Goal: Task Accomplishment & Management: Complete application form

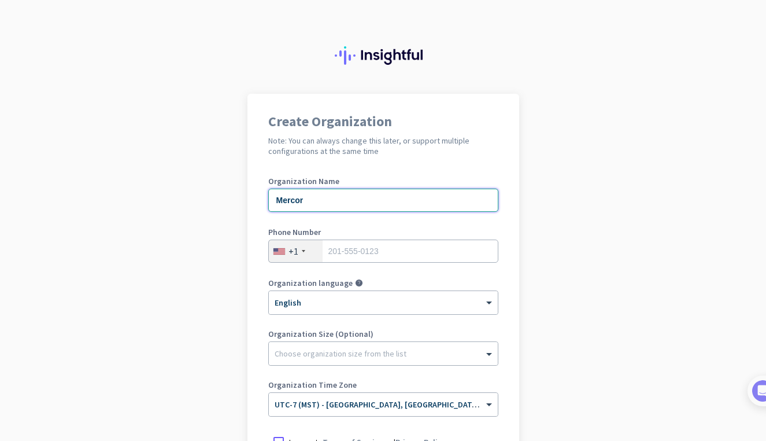
type input "Mercor"
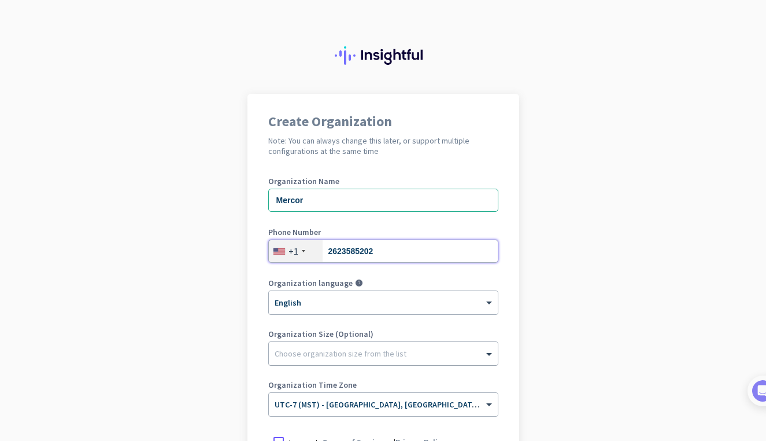
type input "2623585202"
click at [371, 354] on div at bounding box center [383, 351] width 229 height 12
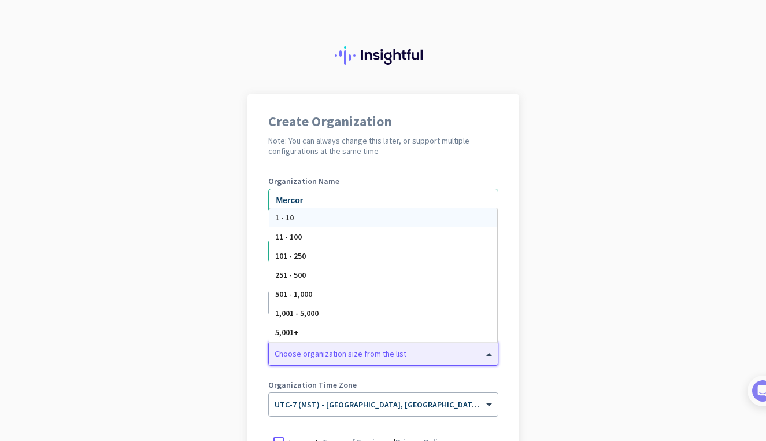
click at [375, 355] on div at bounding box center [383, 351] width 229 height 12
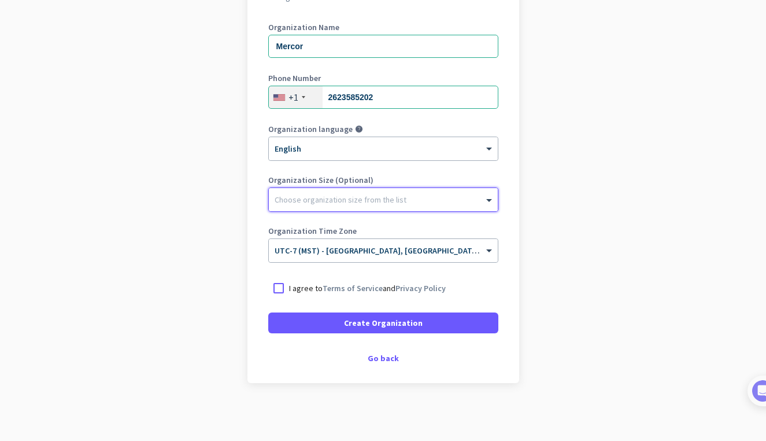
scroll to position [154, 0]
click at [280, 292] on div at bounding box center [278, 288] width 21 height 21
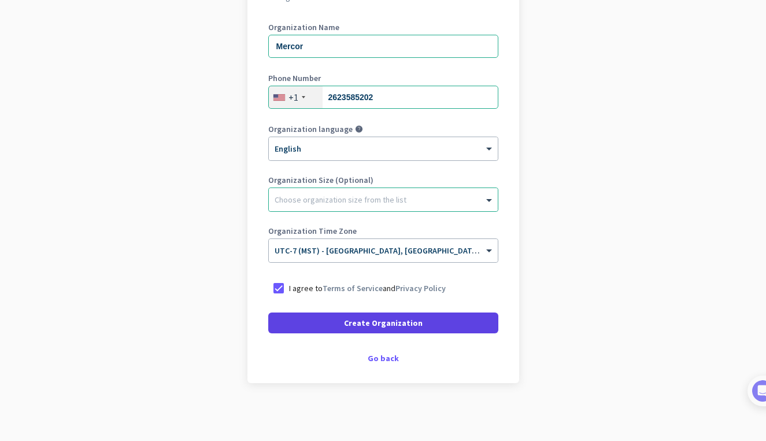
click at [317, 320] on span at bounding box center [383, 323] width 230 height 28
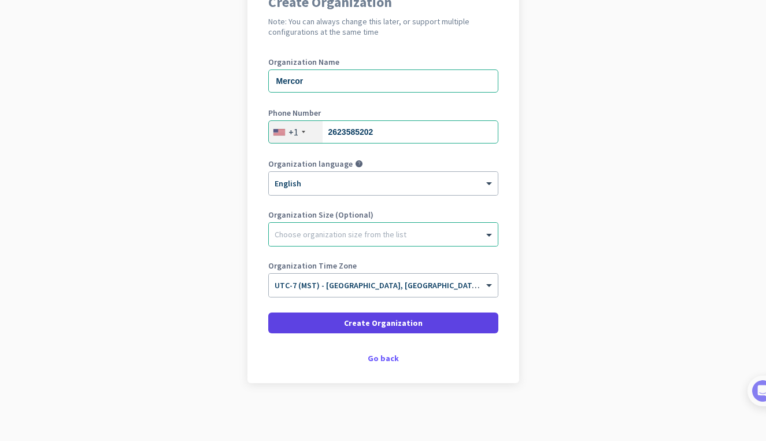
scroll to position [119, 0]
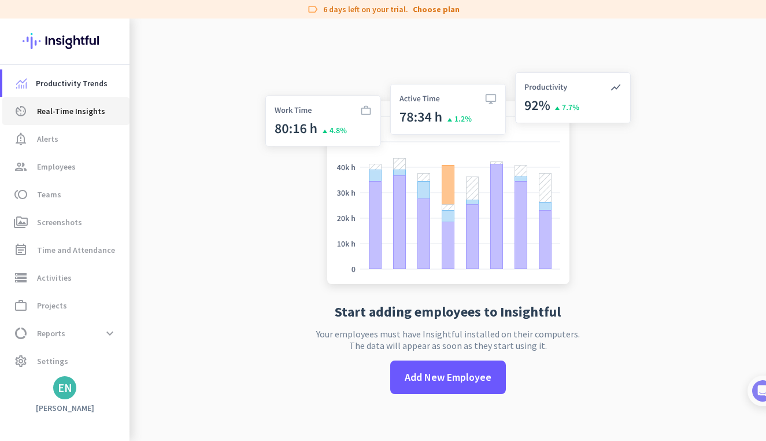
click at [46, 120] on link "av_timer Real-Time Insights" at bounding box center [65, 111] width 127 height 28
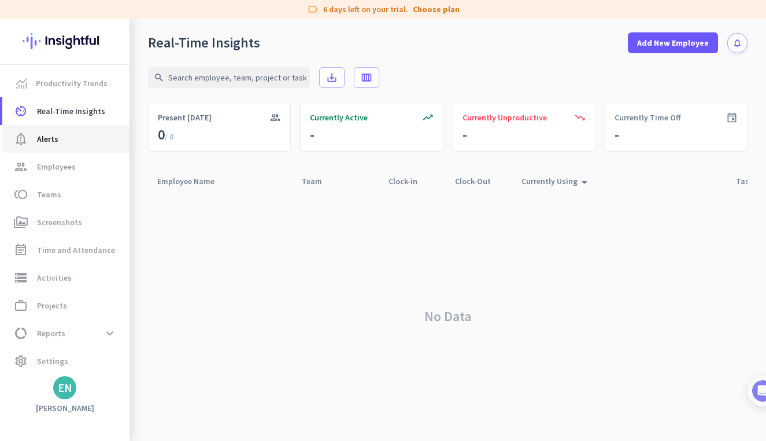
click at [41, 142] on span "Alerts" at bounding box center [47, 139] width 21 height 14
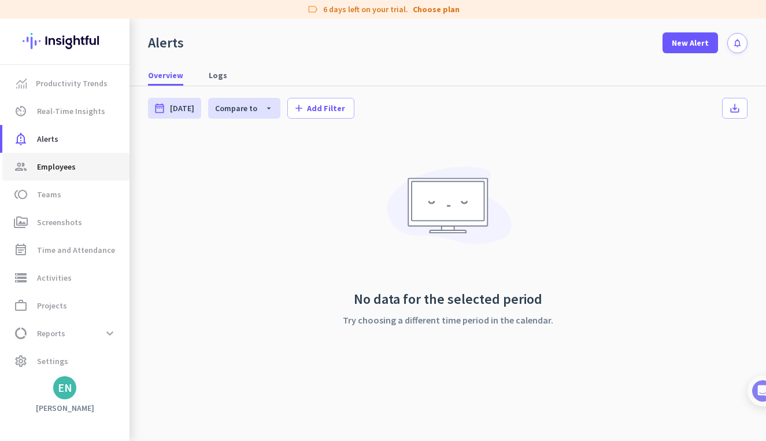
click at [59, 176] on link "group Employees" at bounding box center [65, 167] width 127 height 28
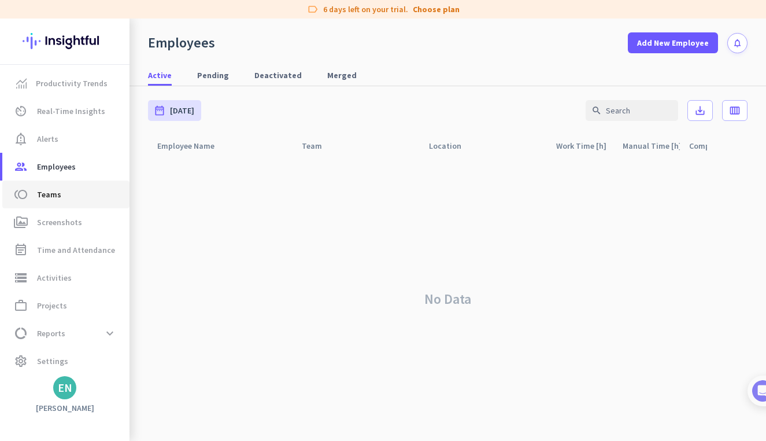
click at [58, 193] on span "Teams" at bounding box center [49, 194] width 24 height 14
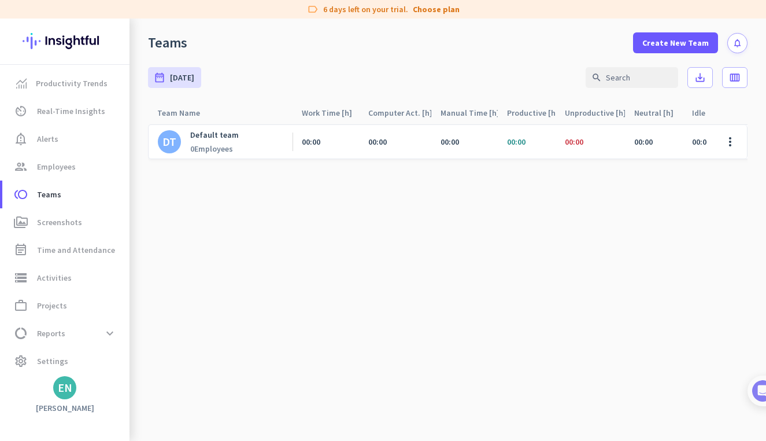
click at [30, 46] on img at bounding box center [65, 41] width 84 height 45
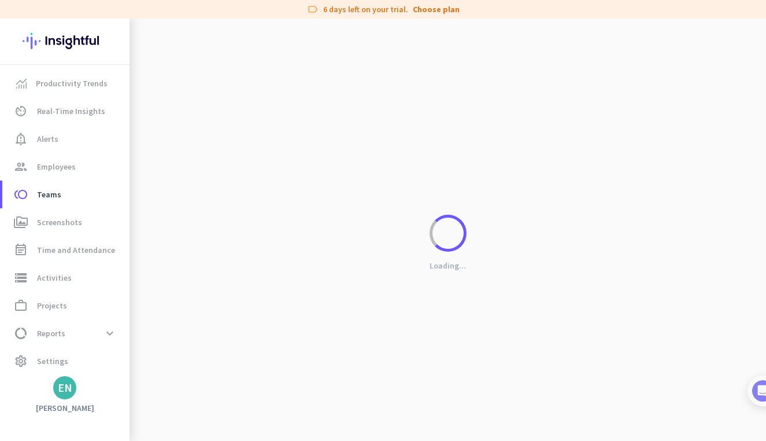
click at [30, 46] on img at bounding box center [65, 41] width 84 height 45
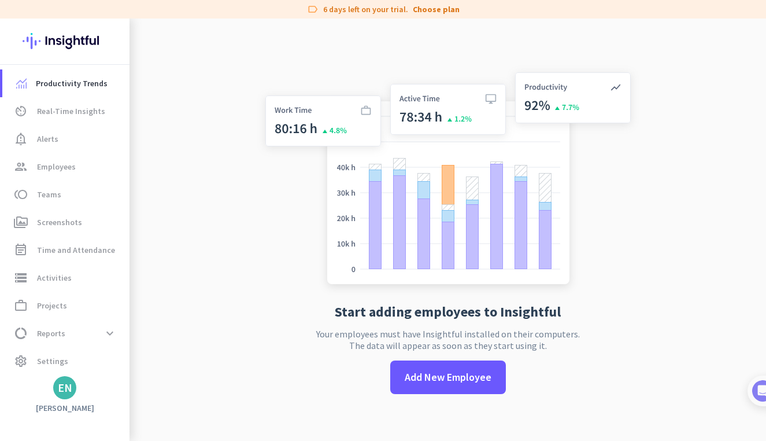
click at [31, 47] on img at bounding box center [65, 41] width 84 height 45
